Goal: Task Accomplishment & Management: Manage account settings

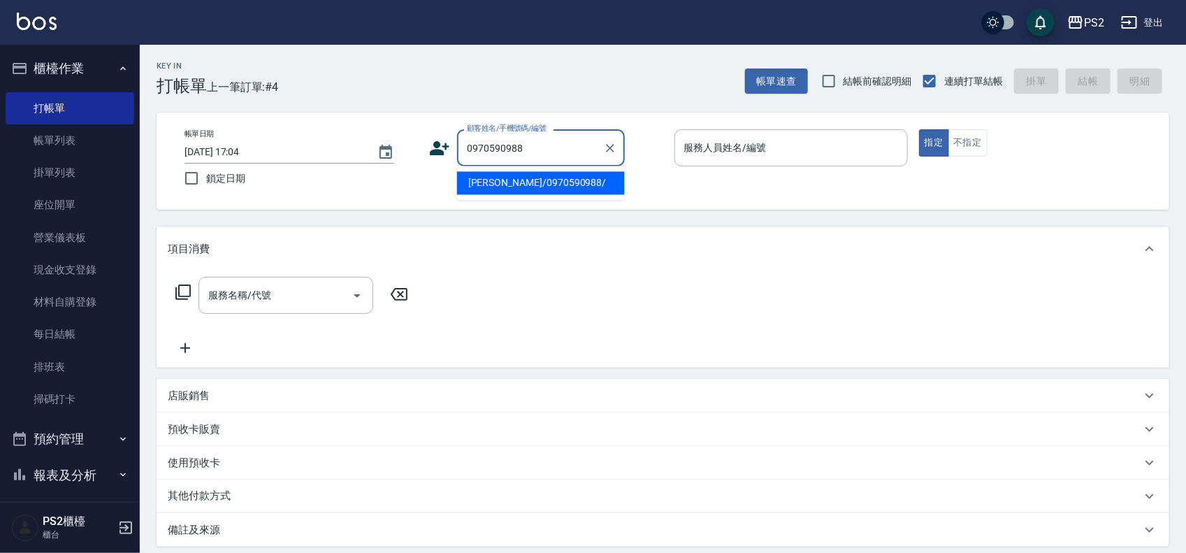
type input "[PERSON_NAME]/0970590988/"
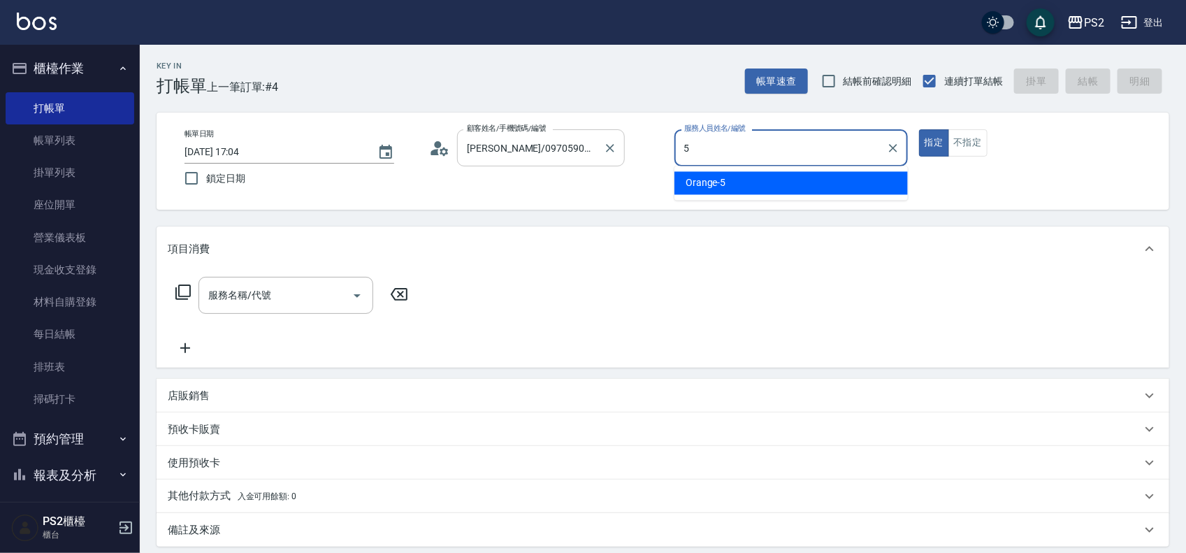
type input "Orange-5"
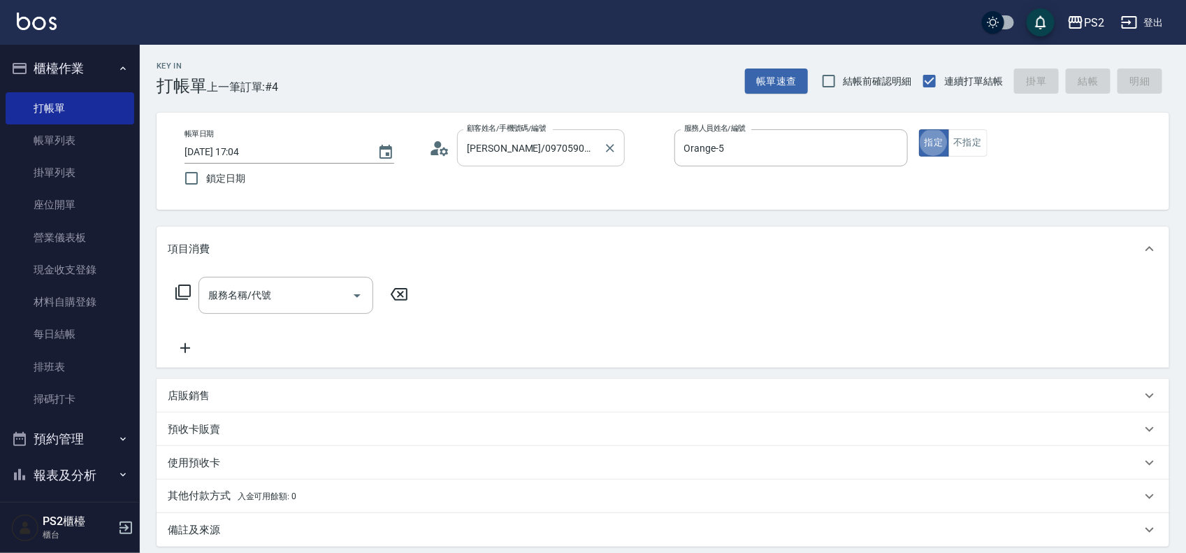
type button "true"
click at [175, 291] on icon at bounding box center [182, 291] width 15 height 15
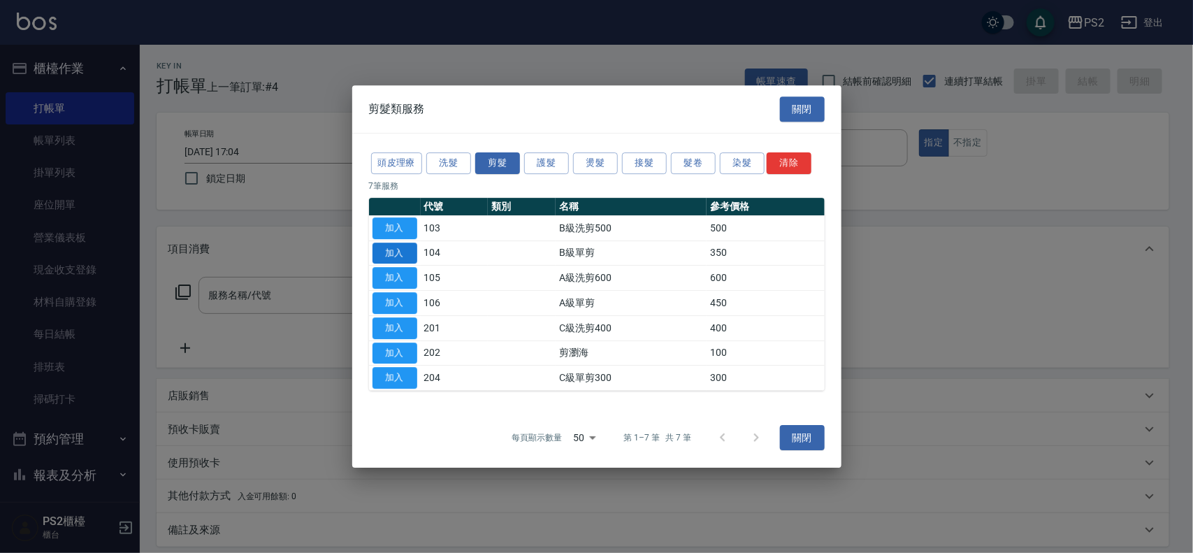
click at [386, 248] on button "加入" at bounding box center [394, 253] width 45 height 22
type input "B級單剪(104)"
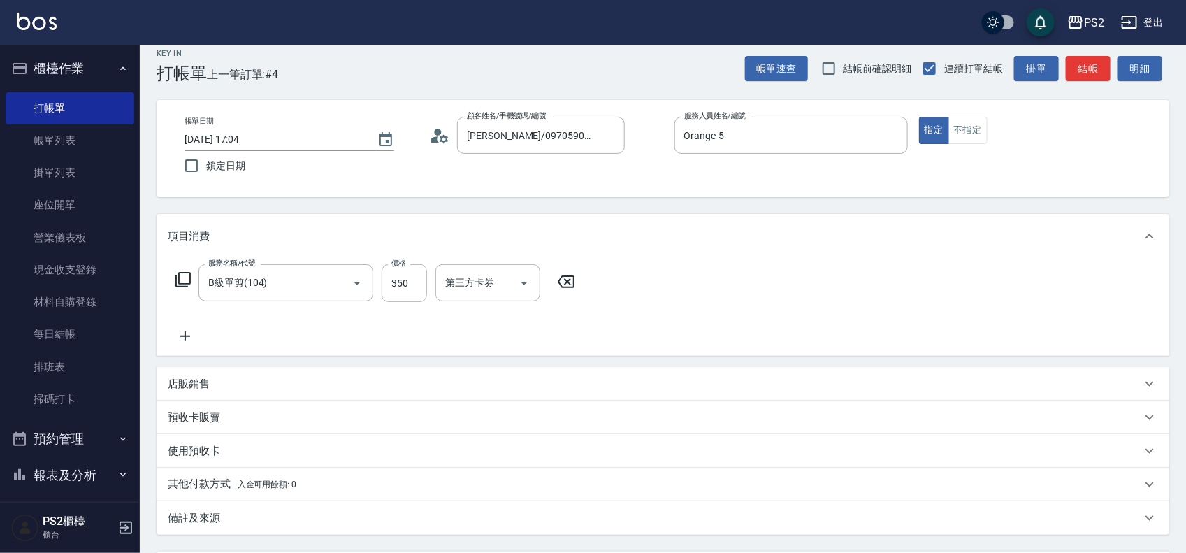
scroll to position [151, 0]
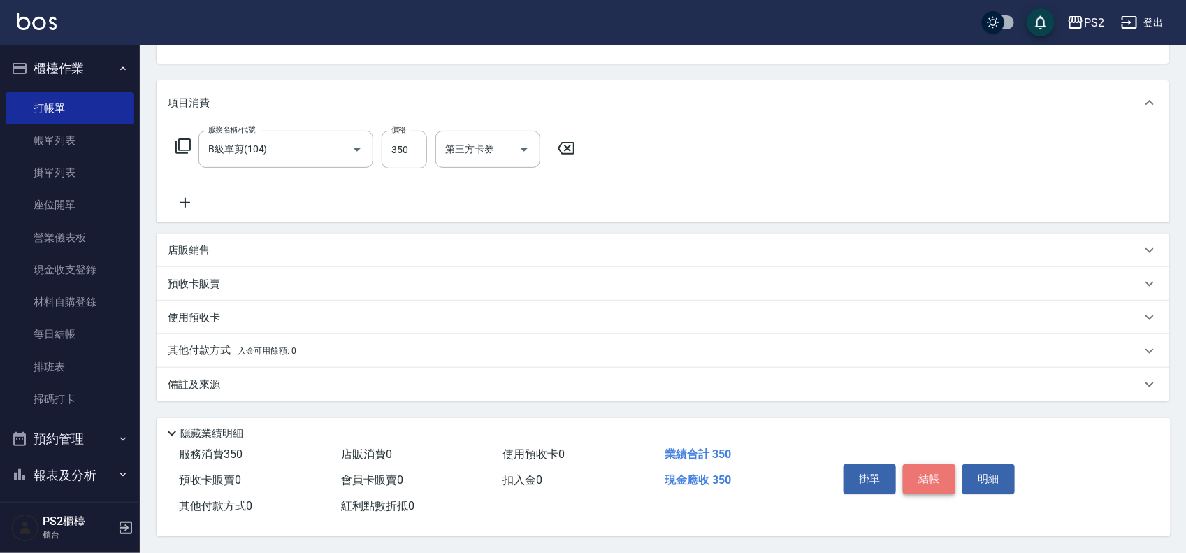
click at [924, 467] on button "結帳" at bounding box center [929, 478] width 52 height 29
type input "[DATE] 19:14"
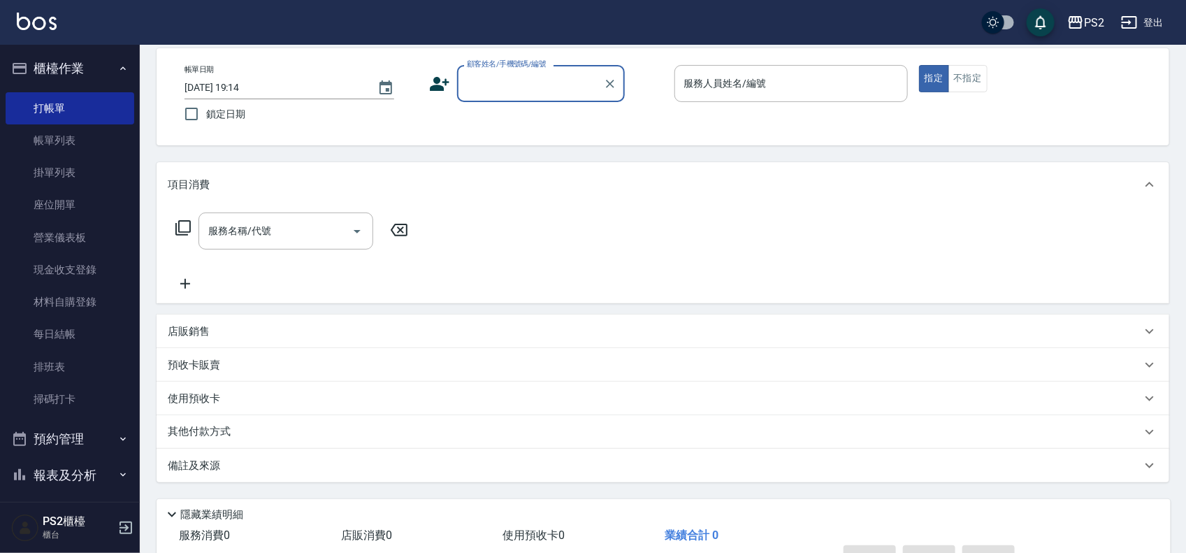
scroll to position [0, 0]
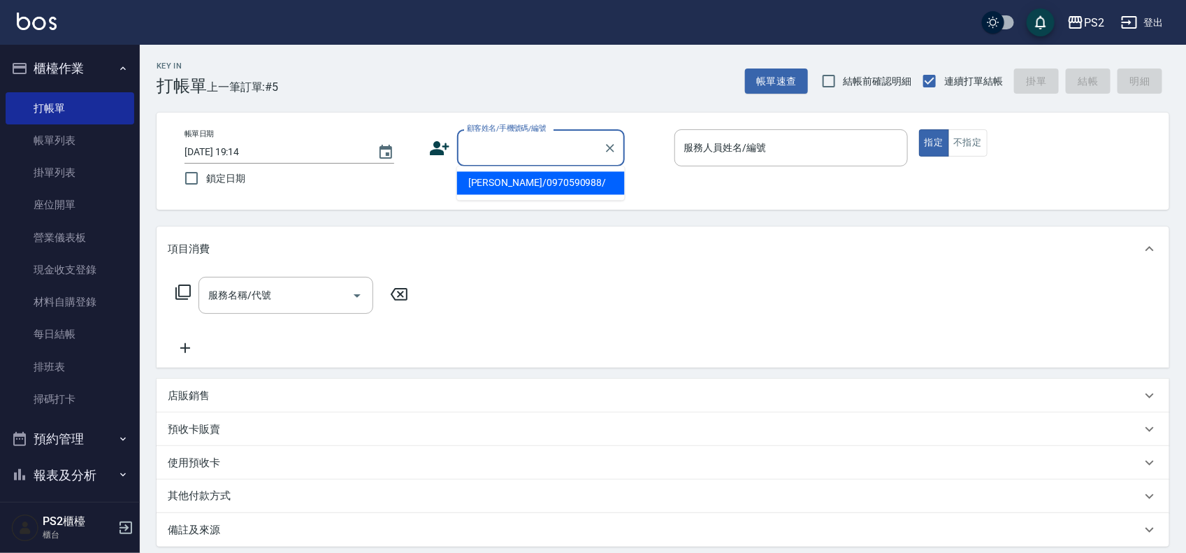
click at [538, 158] on input "顧客姓名/手機號碼/編號" at bounding box center [530, 148] width 134 height 24
click at [518, 177] on li "[PERSON_NAME]/0918170685/" at bounding box center [541, 183] width 168 height 23
click at [518, 177] on div "帳單日期 [DATE] 19:14 鎖定日期 顧客姓名/手機號碼/編號 0918170685 顧客姓名/手機號碼/編號 服務人員姓名/編號 服務人員姓名/編號…" at bounding box center [662, 161] width 979 height 64
type input "[PERSON_NAME]/0918170685/"
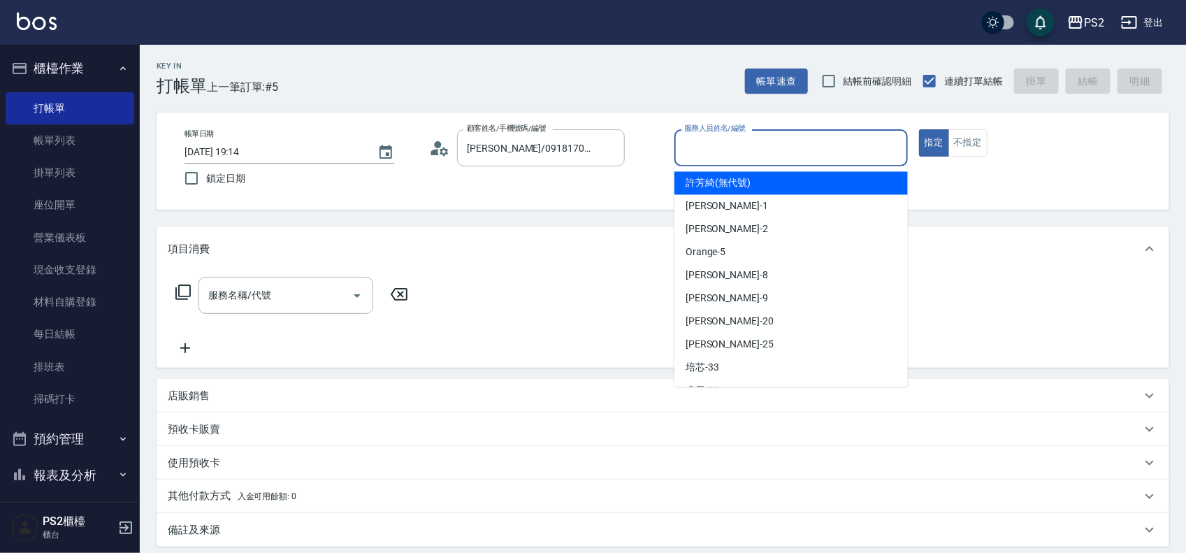
click at [750, 151] on input "服務人員姓名/編號" at bounding box center [791, 148] width 221 height 24
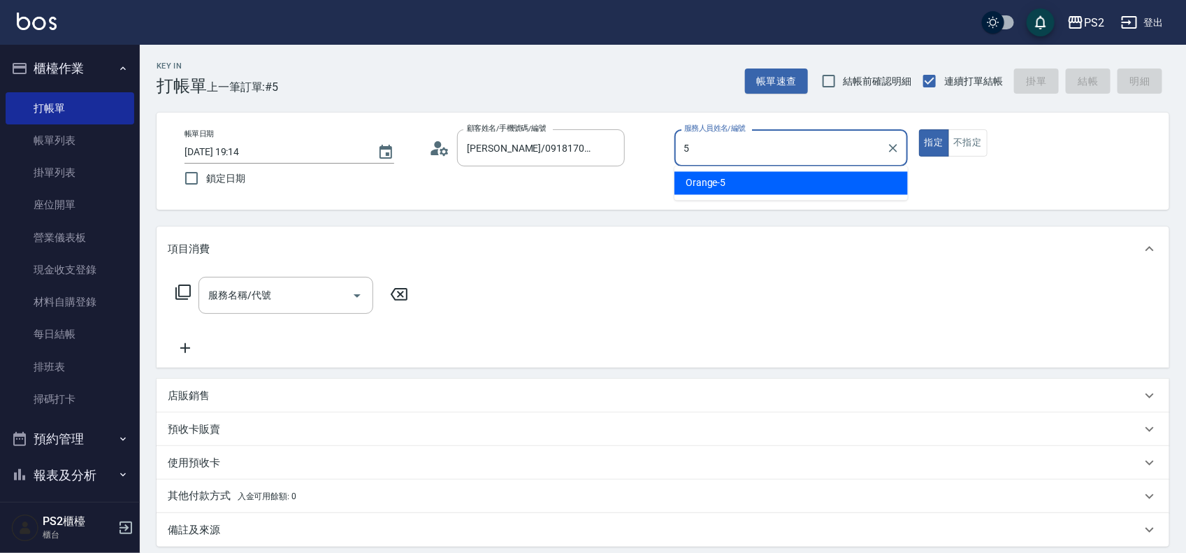
type input "Orange-5"
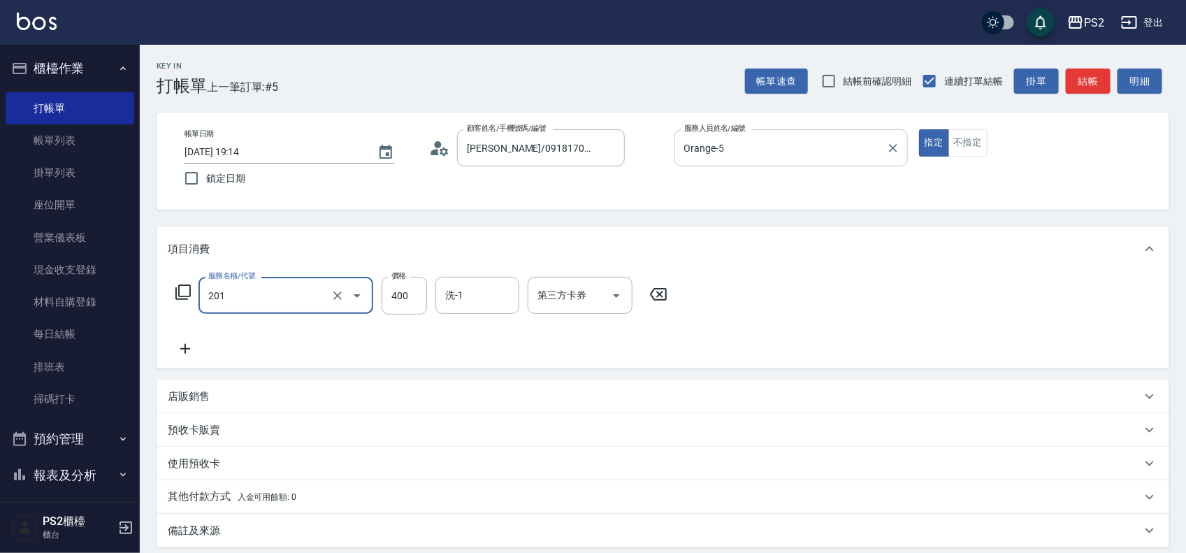
type input "C級洗剪400(201)"
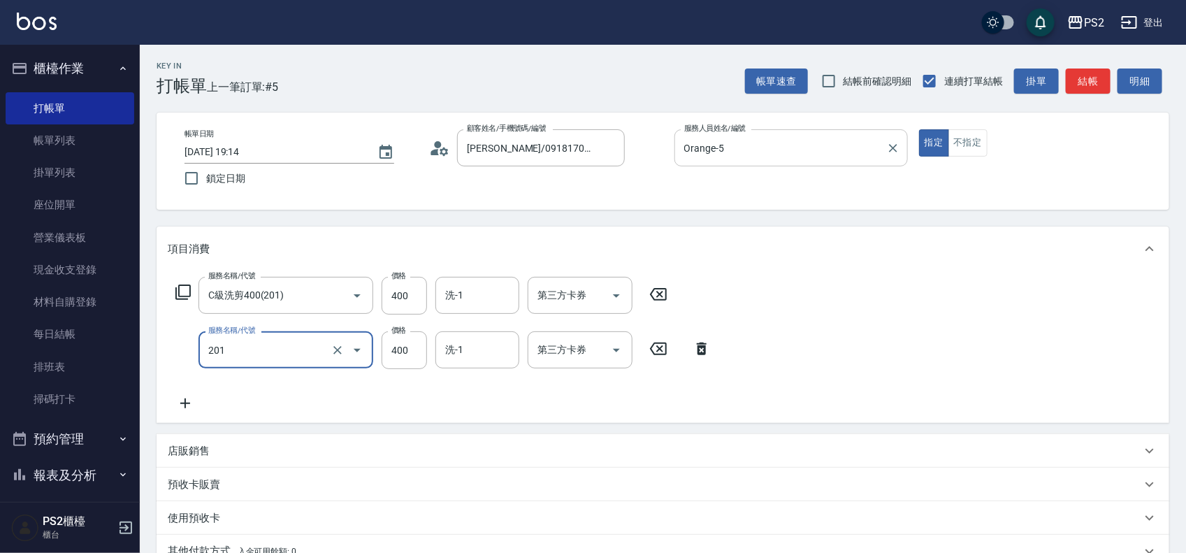
type input "C級洗剪400(201)"
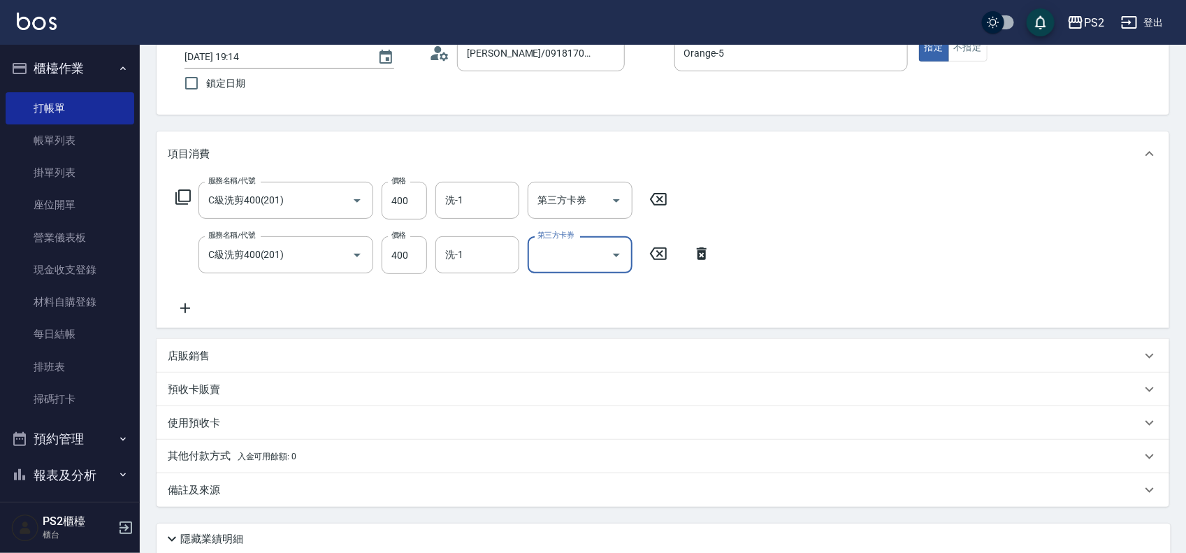
scroll to position [206, 0]
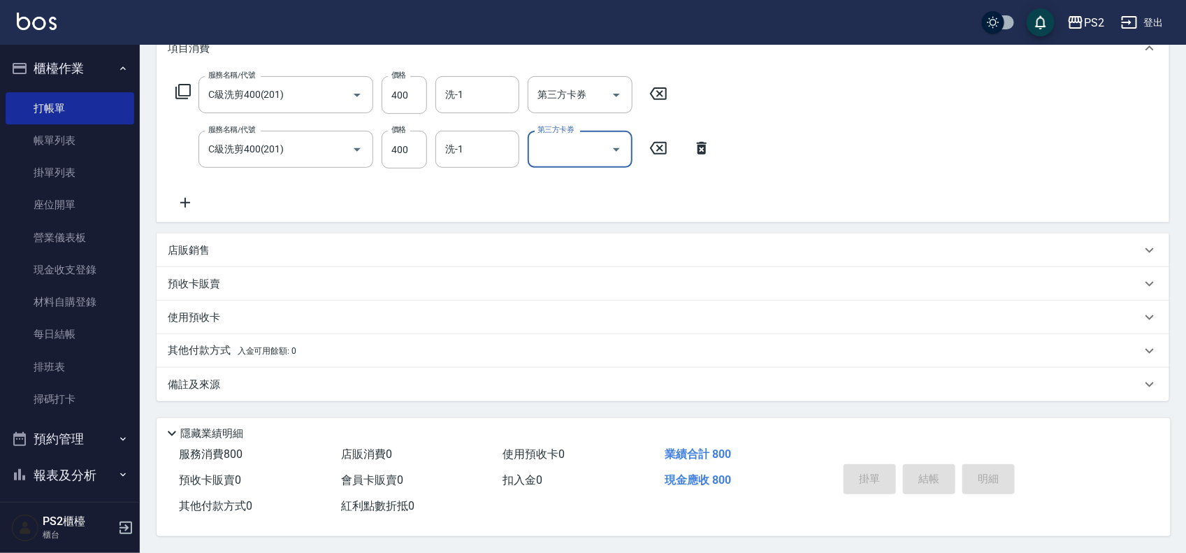
type input "[DATE] 19:16"
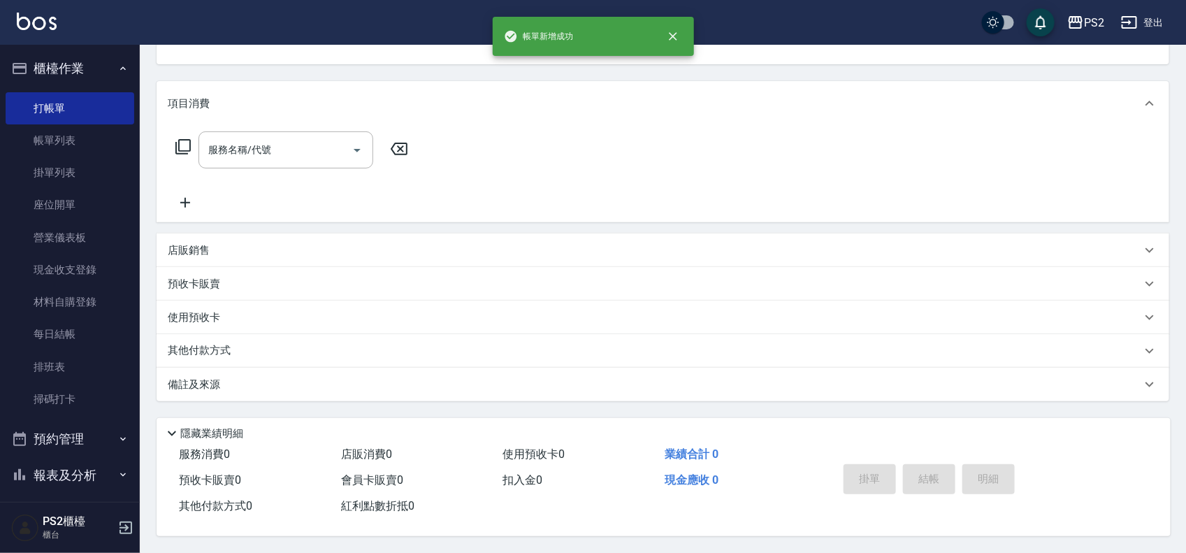
scroll to position [0, 0]
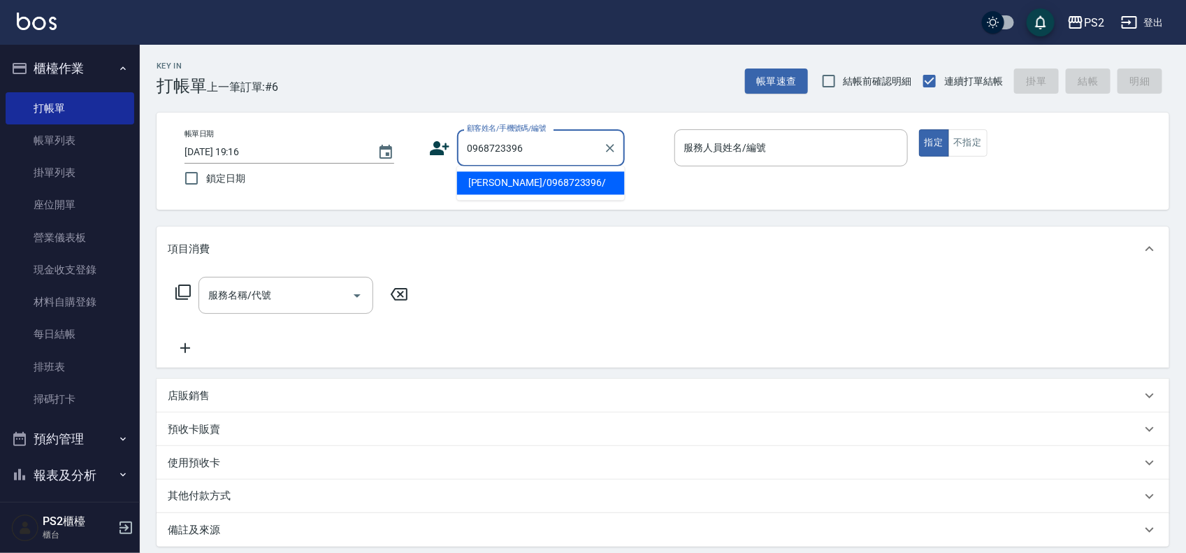
type input "[PERSON_NAME]/0968723396/"
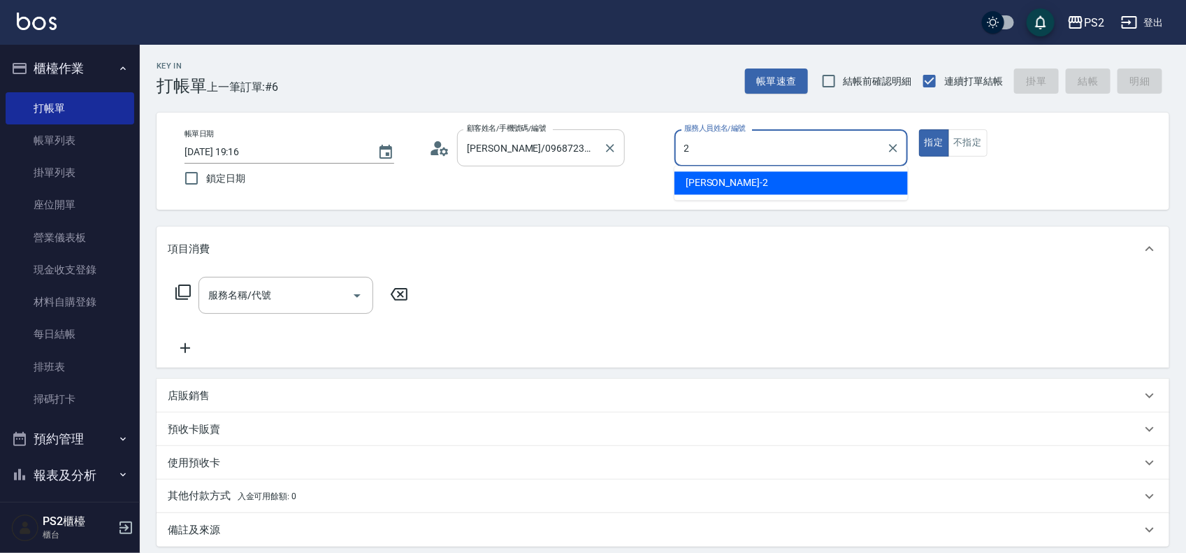
type input "[PERSON_NAME]-2"
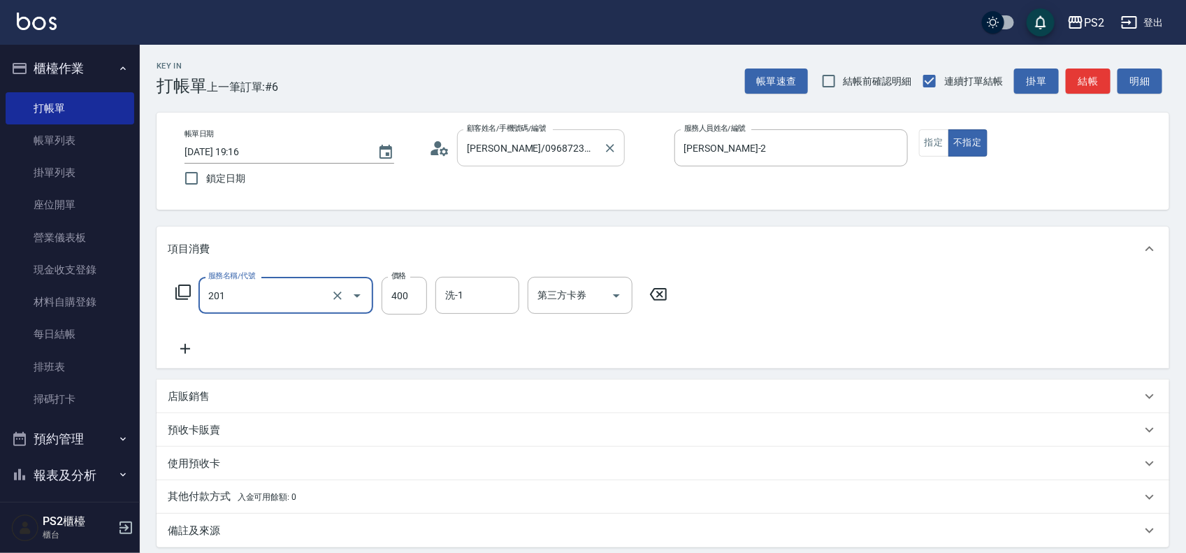
type input "C級洗剪400(201)"
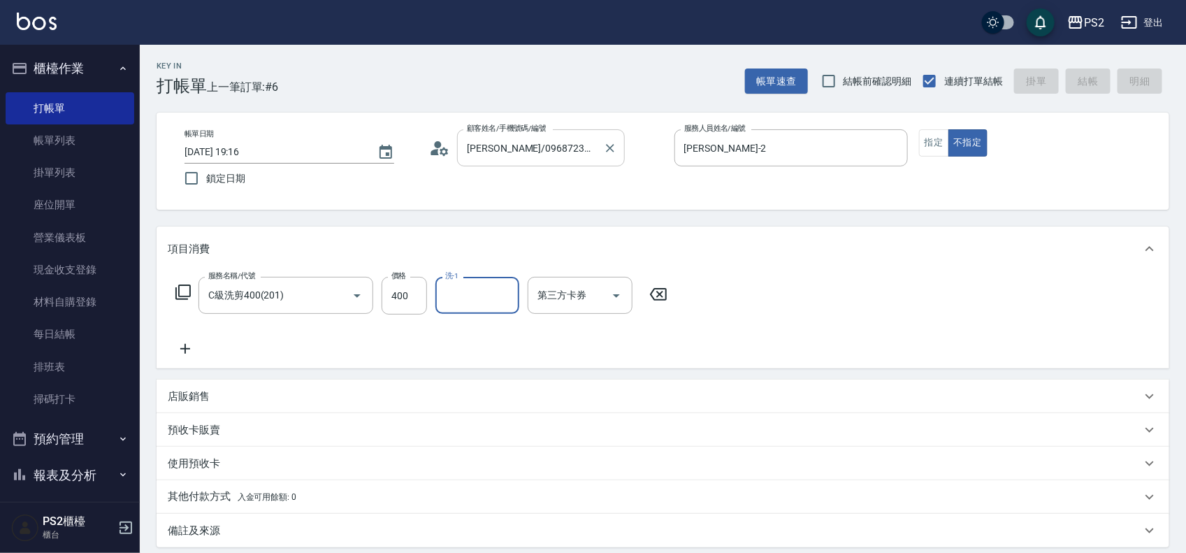
type input "[DATE] 19:46"
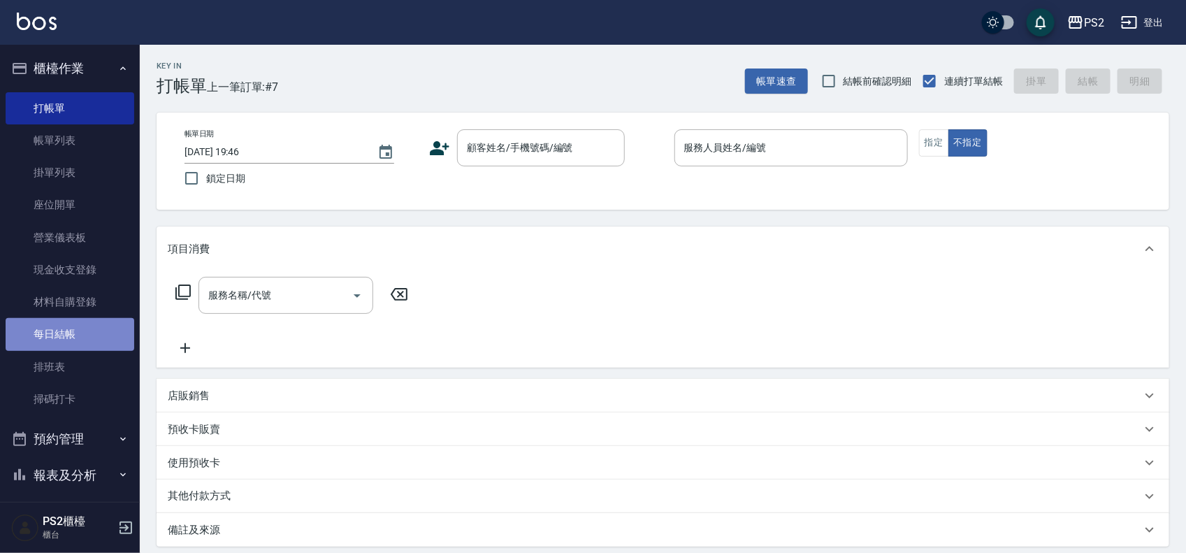
click at [100, 325] on link "每日結帳" at bounding box center [70, 334] width 129 height 32
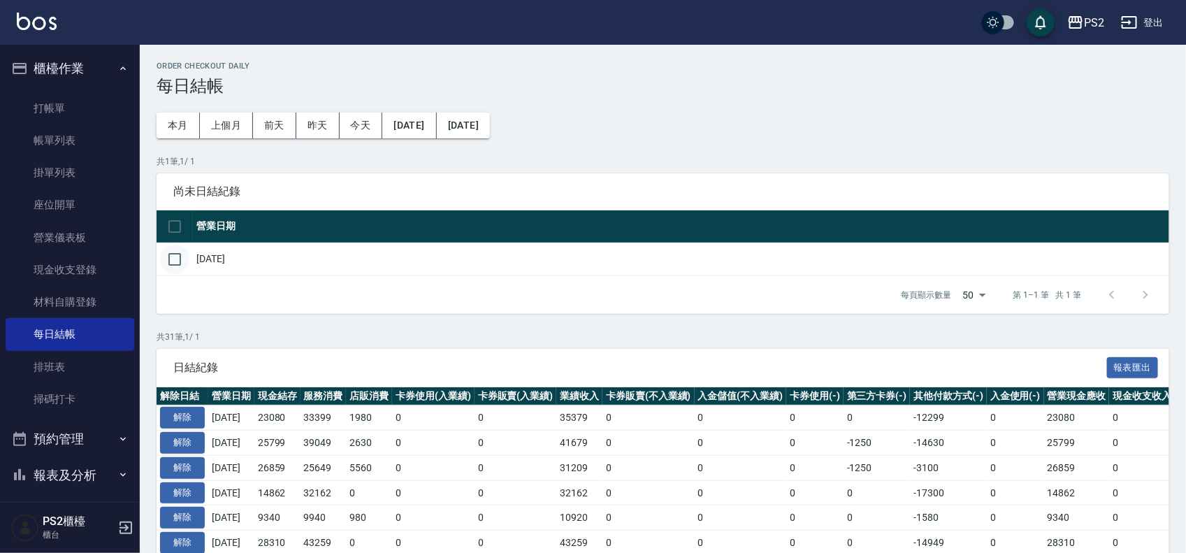
click at [179, 260] on input "checkbox" at bounding box center [174, 259] width 29 height 29
checkbox input "true"
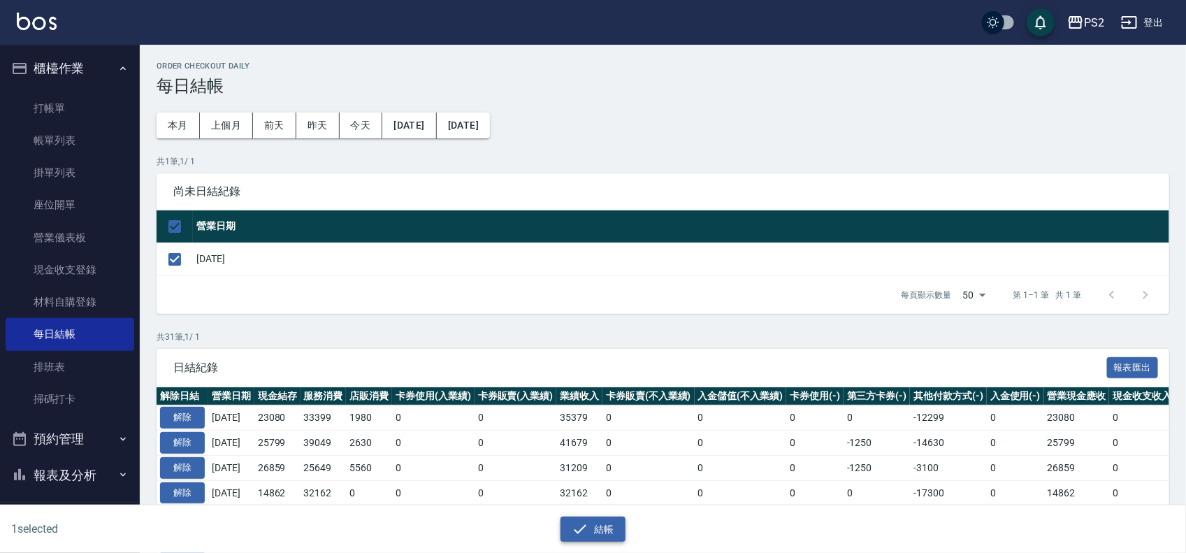
click at [582, 528] on icon "button" at bounding box center [580, 528] width 13 height 9
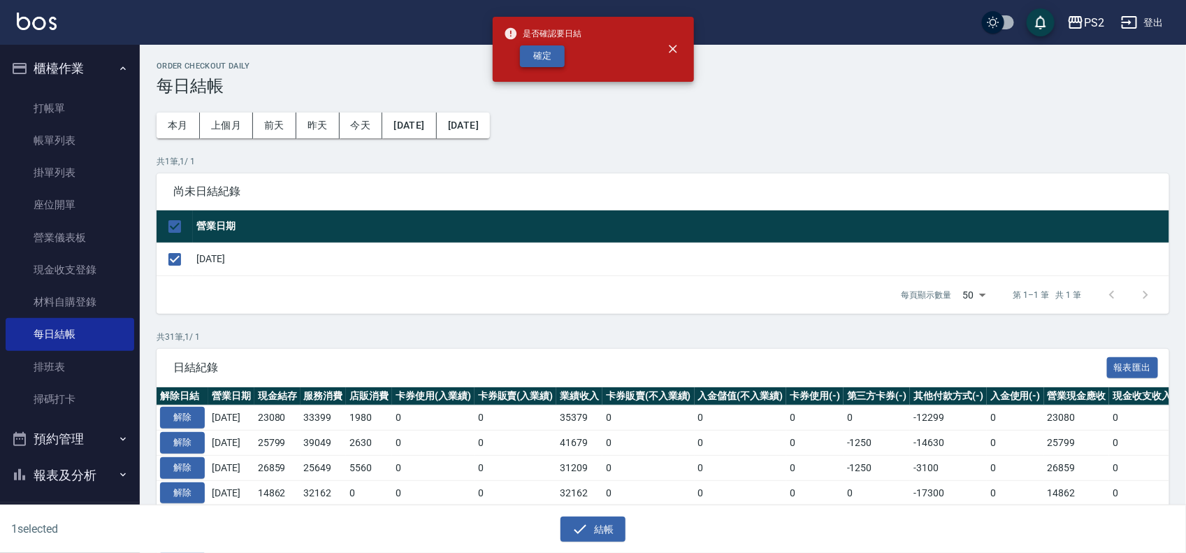
click at [542, 50] on button "確定" at bounding box center [542, 56] width 45 height 22
checkbox input "false"
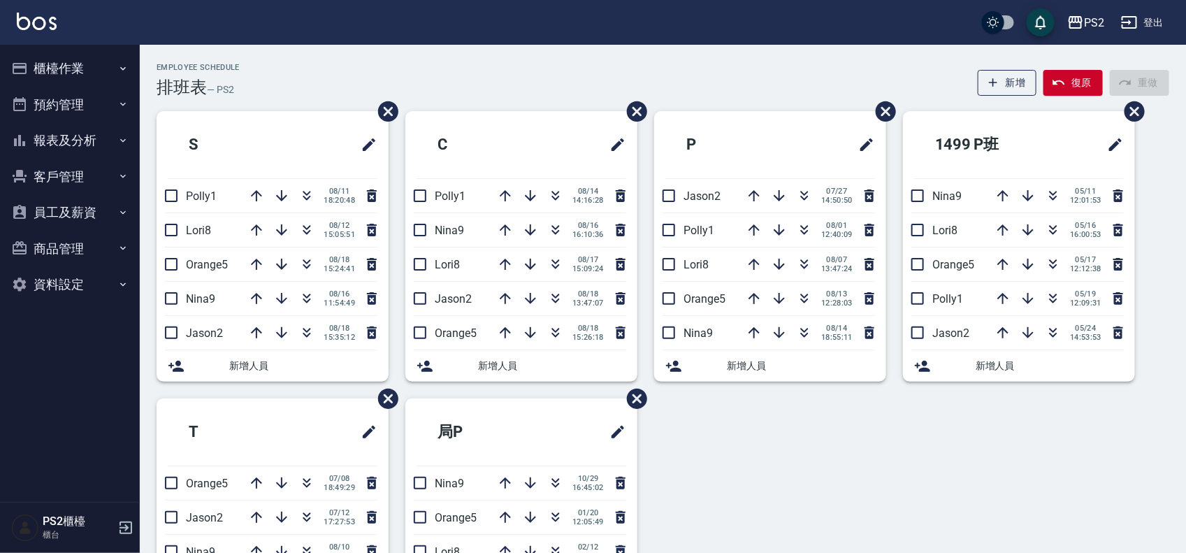
click at [571, 63] on div "Employee Schedule 排班表 — PS2 新增 復原 重做" at bounding box center [663, 80] width 1012 height 34
click at [561, 296] on icon "button" at bounding box center [555, 298] width 17 height 17
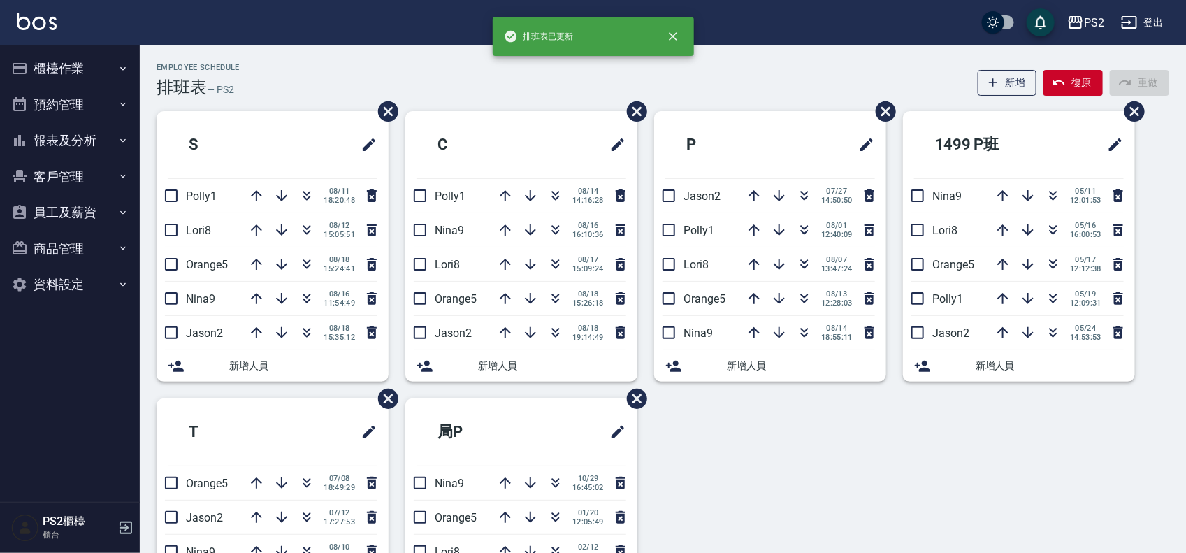
click at [528, 85] on div "Employee Schedule 排班表 — PS2 新增 復原 重做" at bounding box center [663, 80] width 1012 height 34
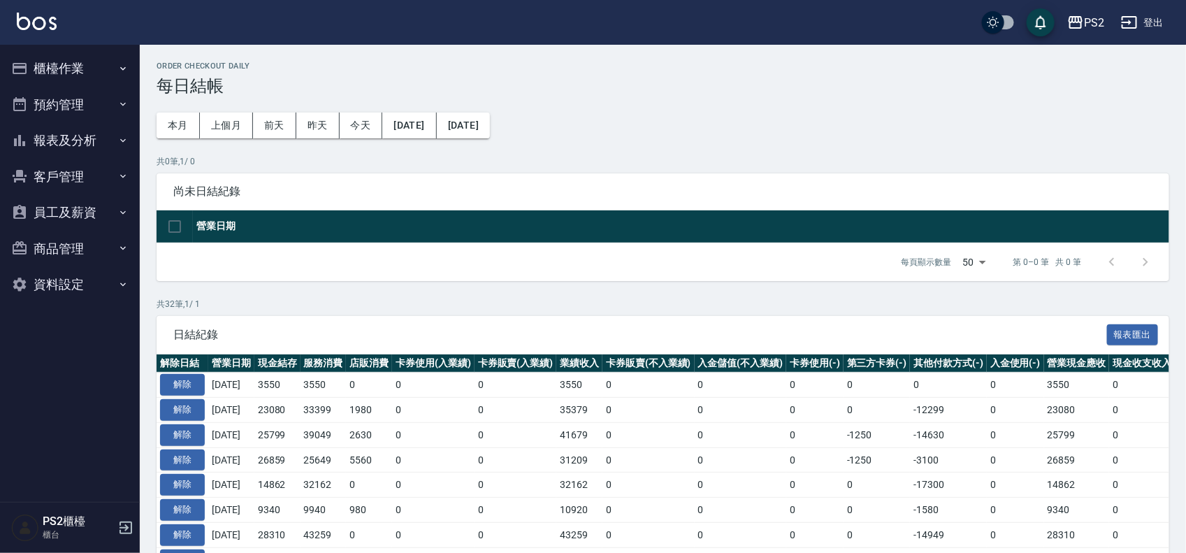
click at [81, 138] on button "報表及分析" at bounding box center [70, 140] width 129 height 36
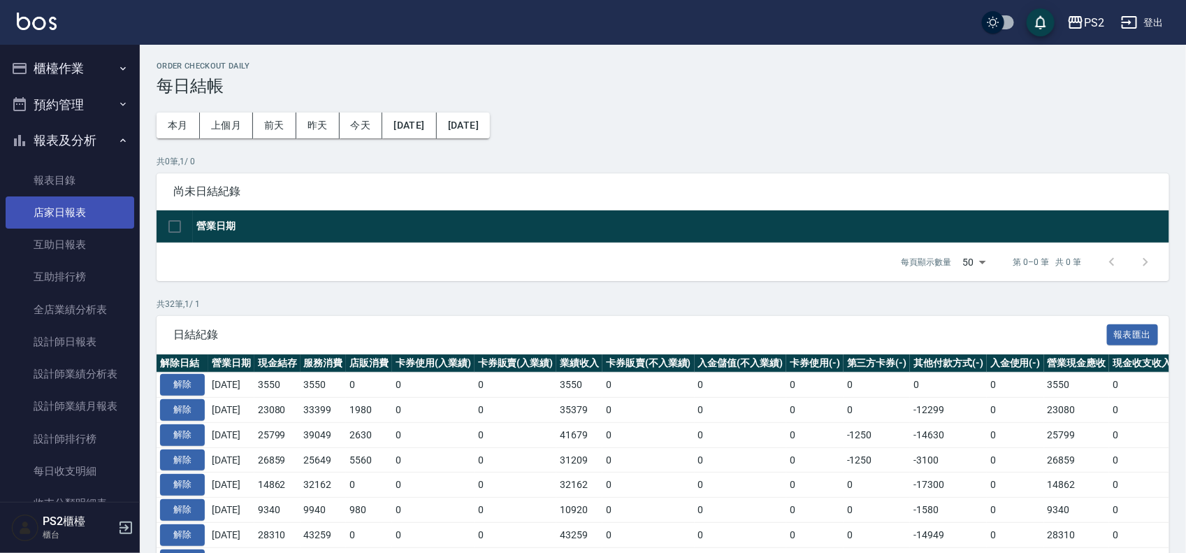
click at [84, 217] on link "店家日報表" at bounding box center [70, 212] width 129 height 32
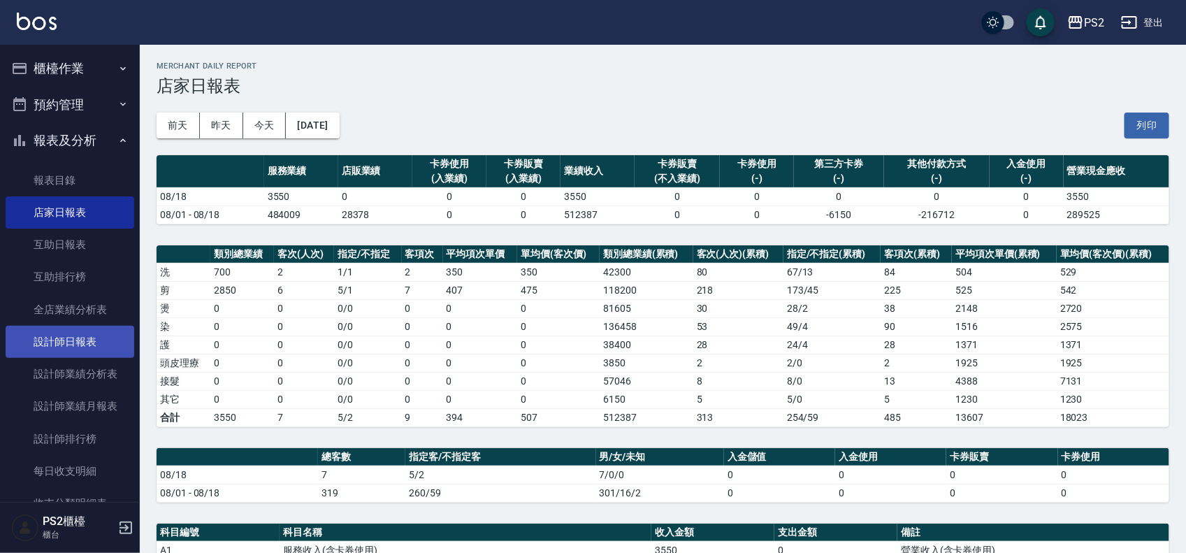
click at [92, 349] on link "設計師日報表" at bounding box center [70, 342] width 129 height 32
